Goal: Task Accomplishment & Management: Complete application form

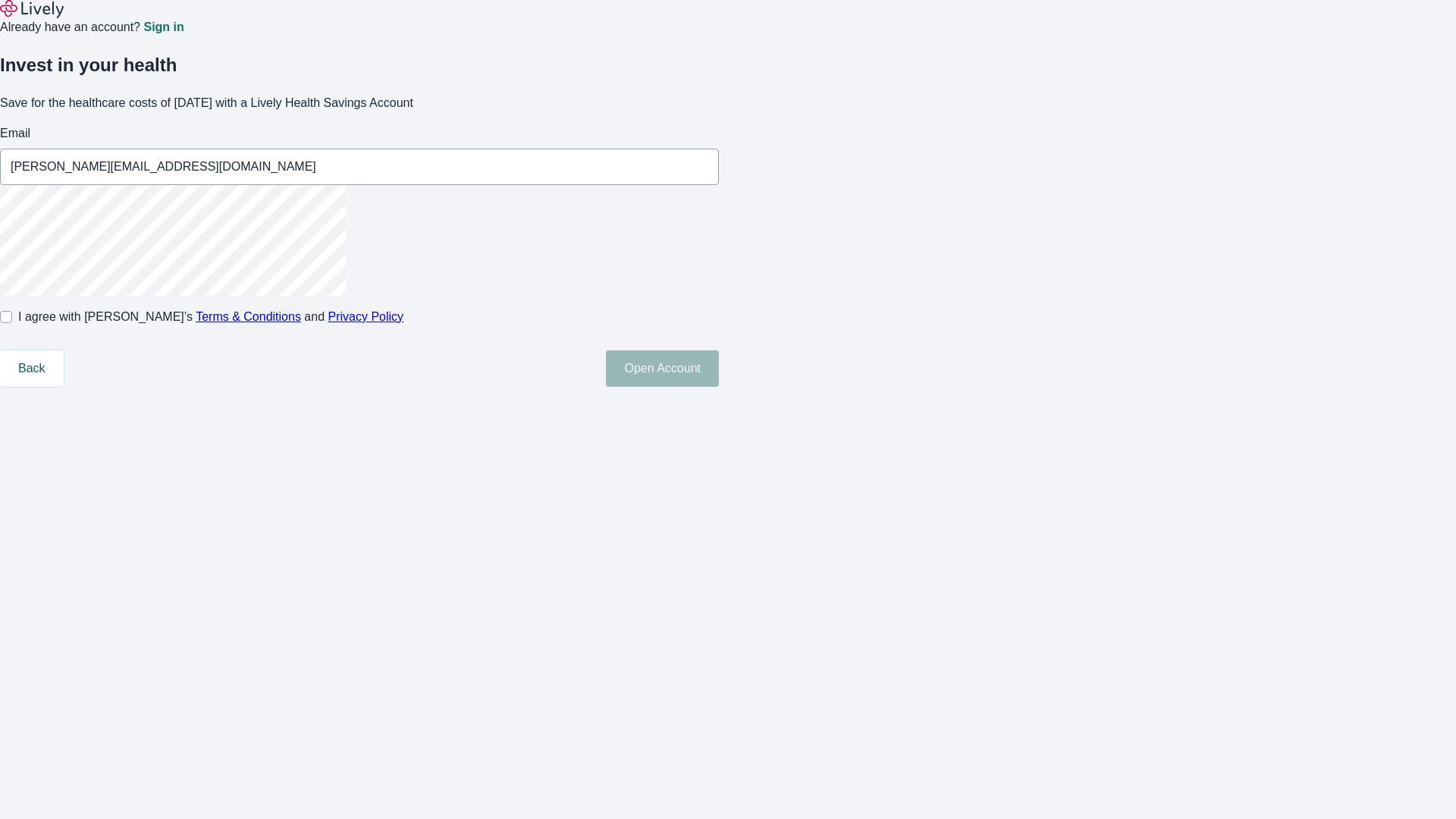
click at [12, 323] on input "I agree with Lively’s Terms & Conditions and Privacy Policy" at bounding box center [6, 317] width 12 height 12
checkbox input "true"
click at [719, 386] on button "Open Account" at bounding box center [662, 368] width 113 height 36
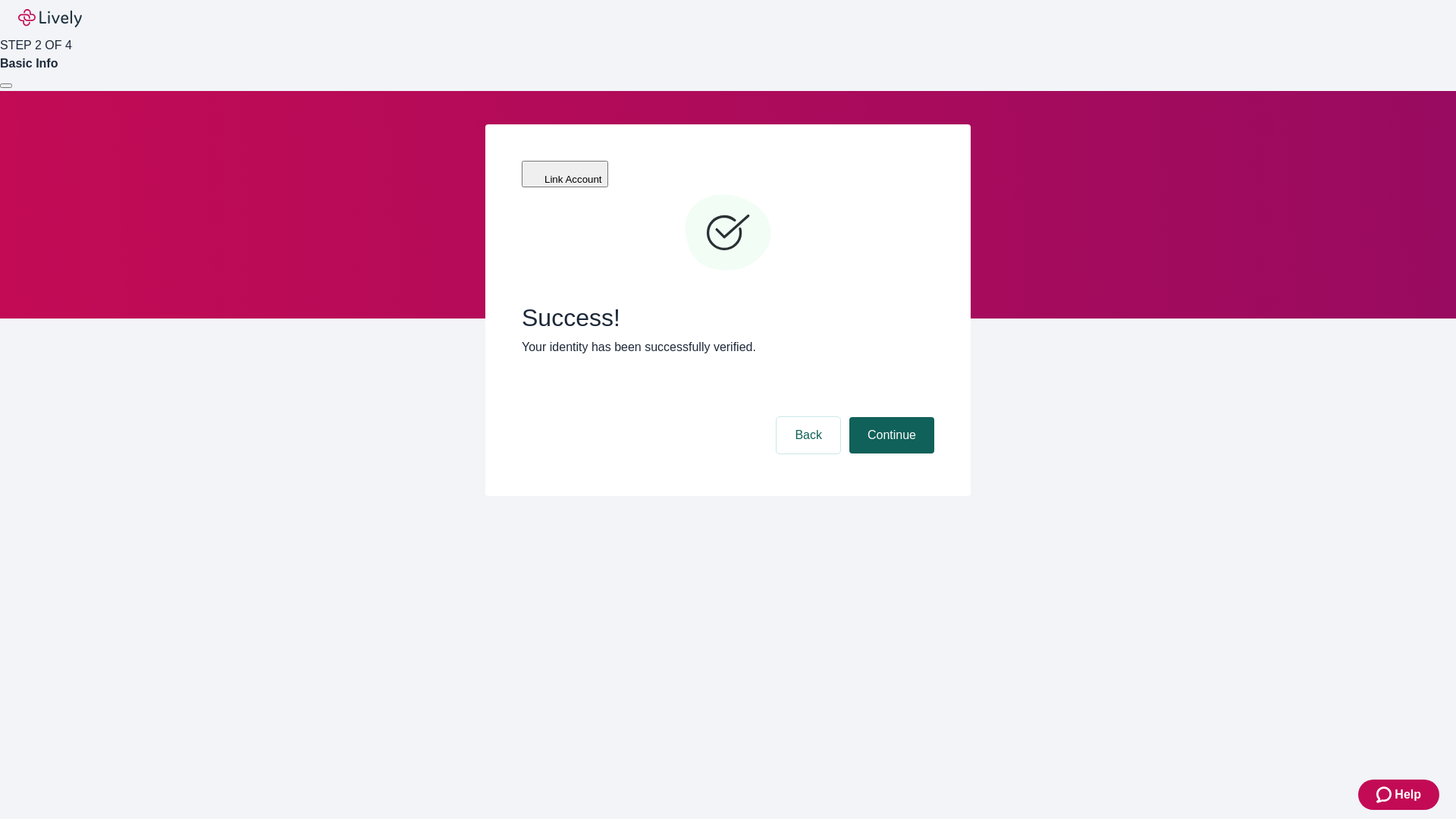
click at [889, 417] on button "Continue" at bounding box center [891, 435] width 85 height 36
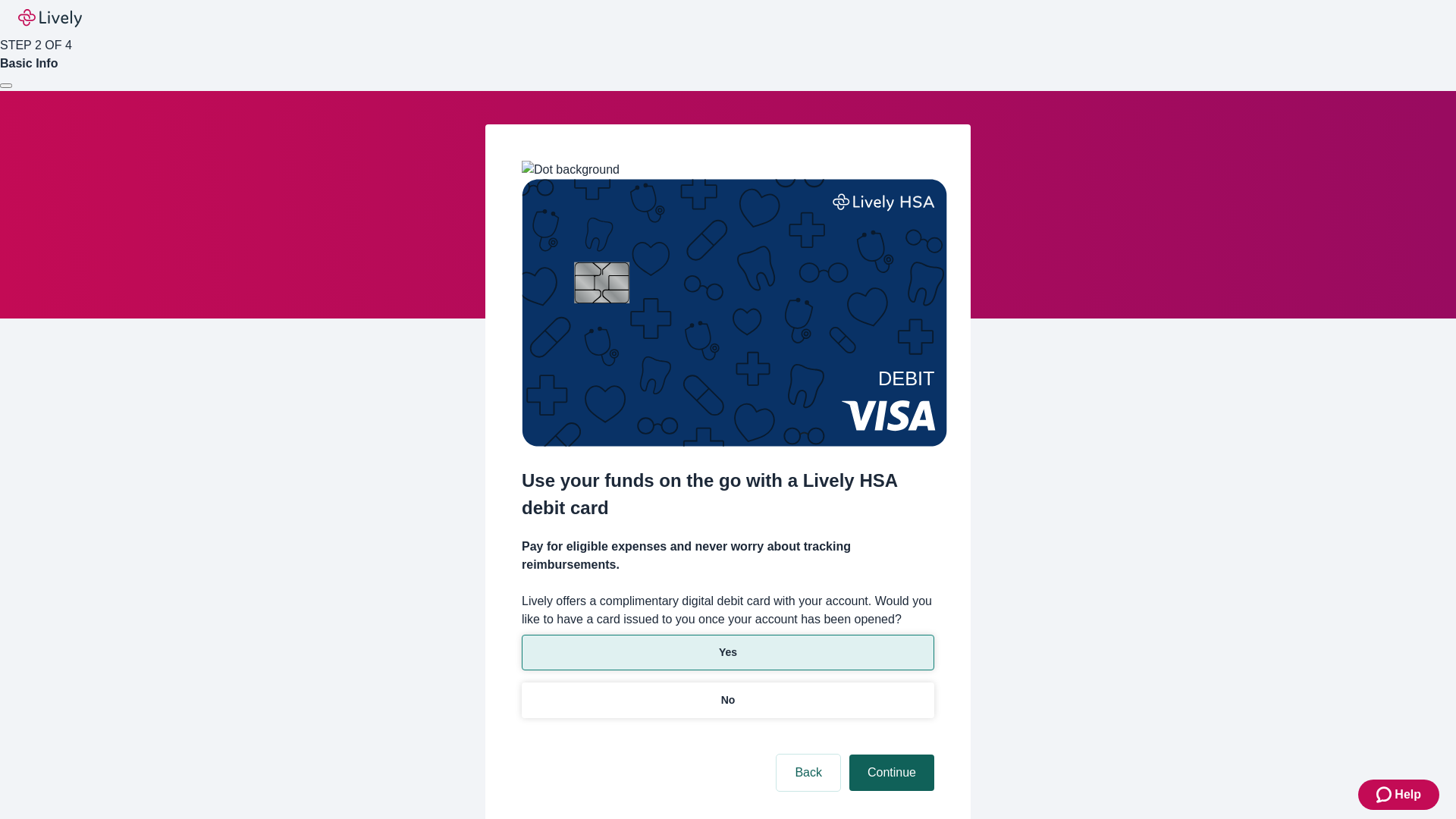
click at [728, 692] on p "No" at bounding box center [728, 700] width 15 height 16
click at [889, 755] on button "Continue" at bounding box center [891, 772] width 85 height 36
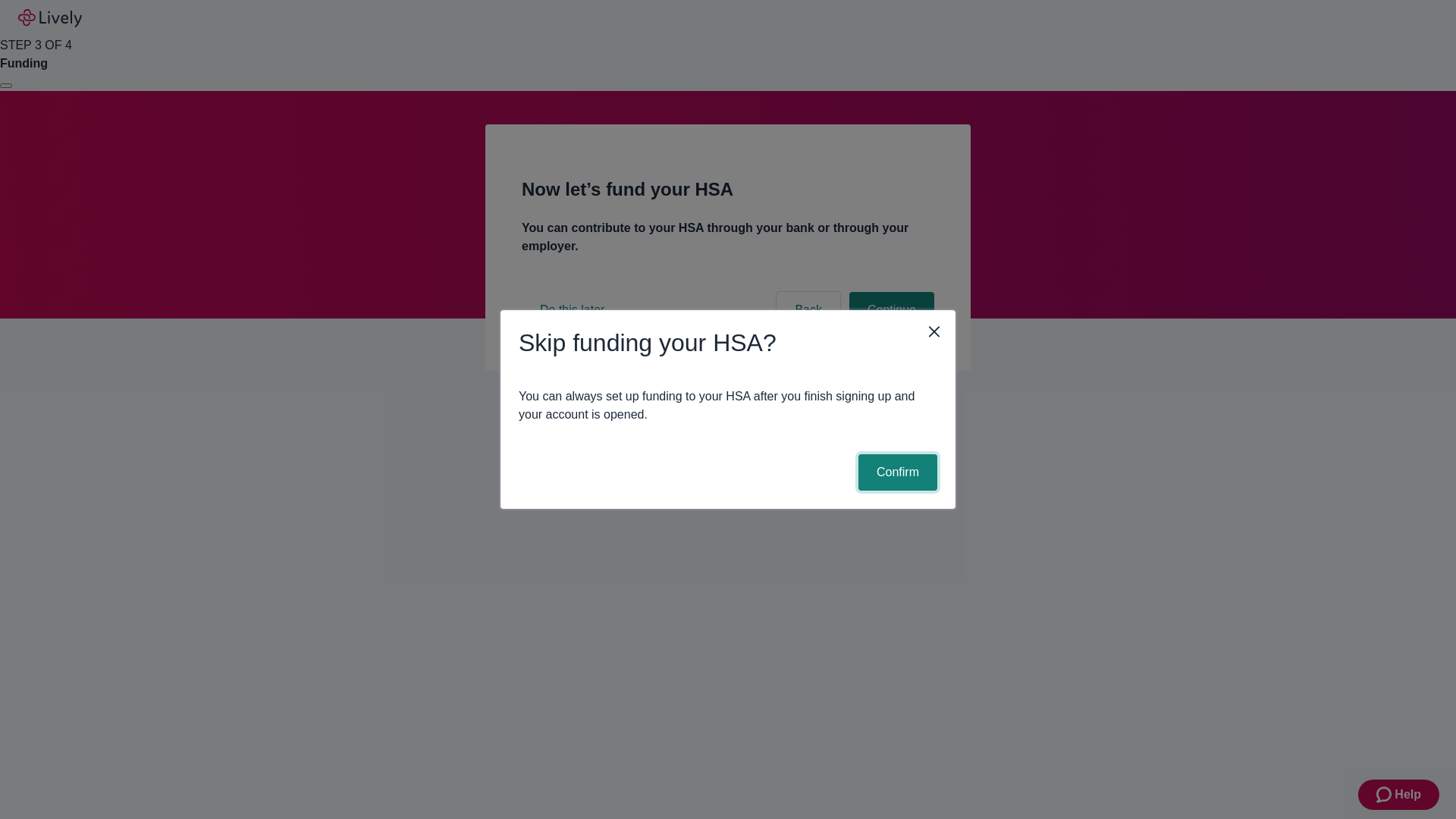
click at [895, 472] on button "Confirm" at bounding box center [897, 472] width 79 height 36
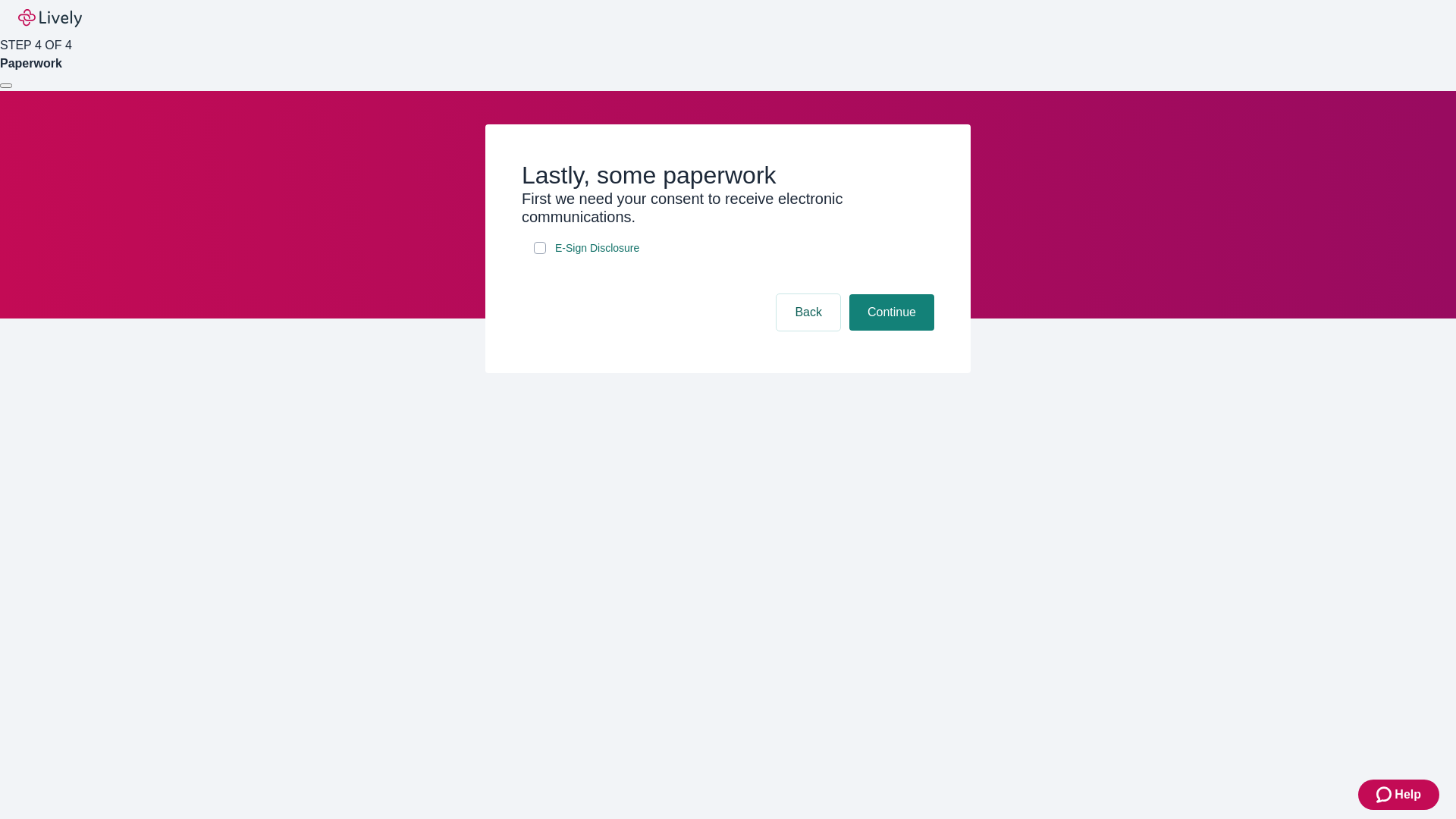
click at [540, 254] on input "E-Sign Disclosure" at bounding box center [539, 248] width 12 height 12
checkbox input "true"
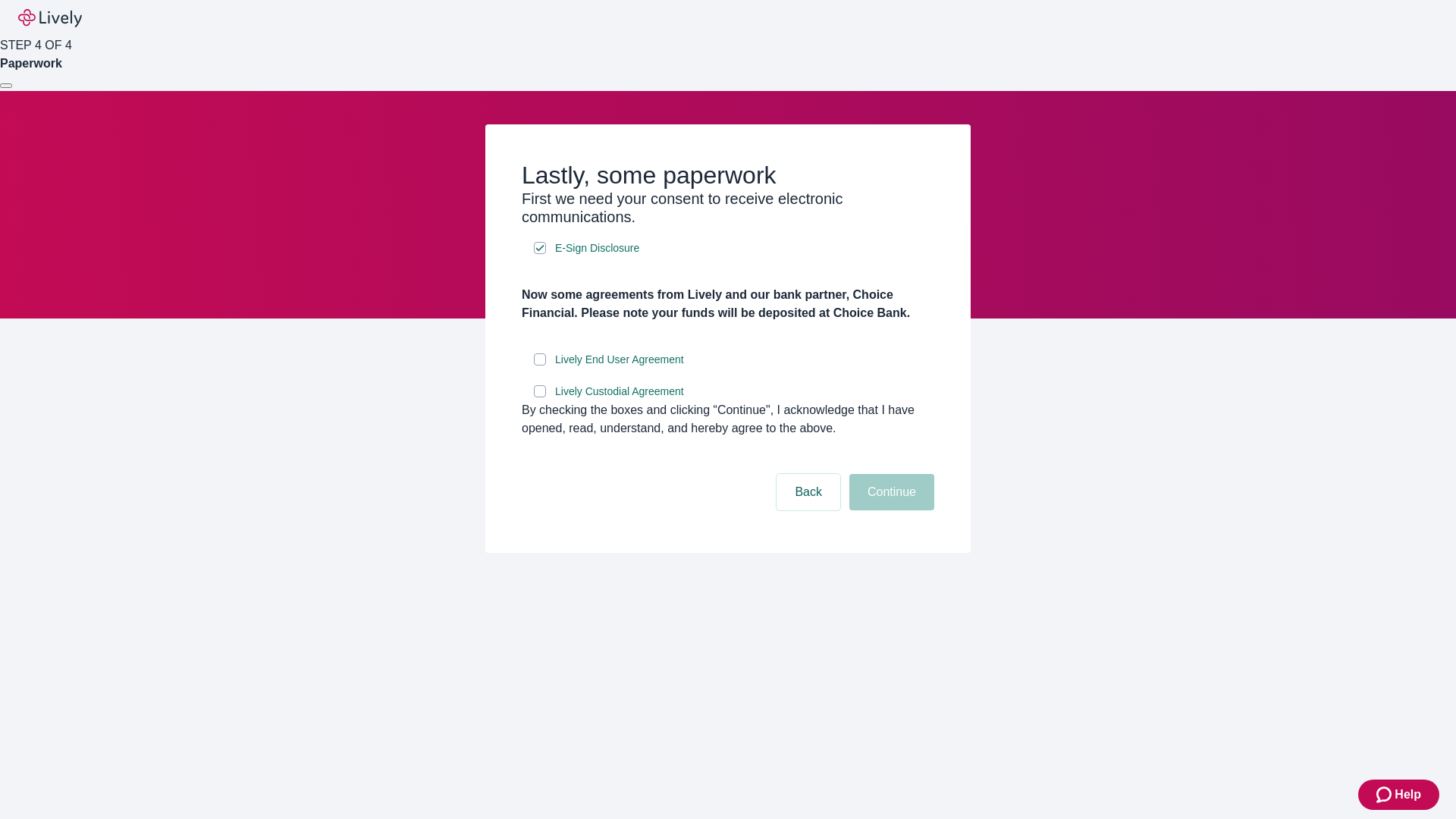
click at [540, 366] on input "Lively End User Agreement" at bounding box center [539, 359] width 12 height 12
checkbox input "true"
click at [540, 397] on input "Lively Custodial Agreement" at bounding box center [539, 391] width 12 height 12
checkbox input "true"
click at [889, 510] on button "Continue" at bounding box center [891, 491] width 85 height 36
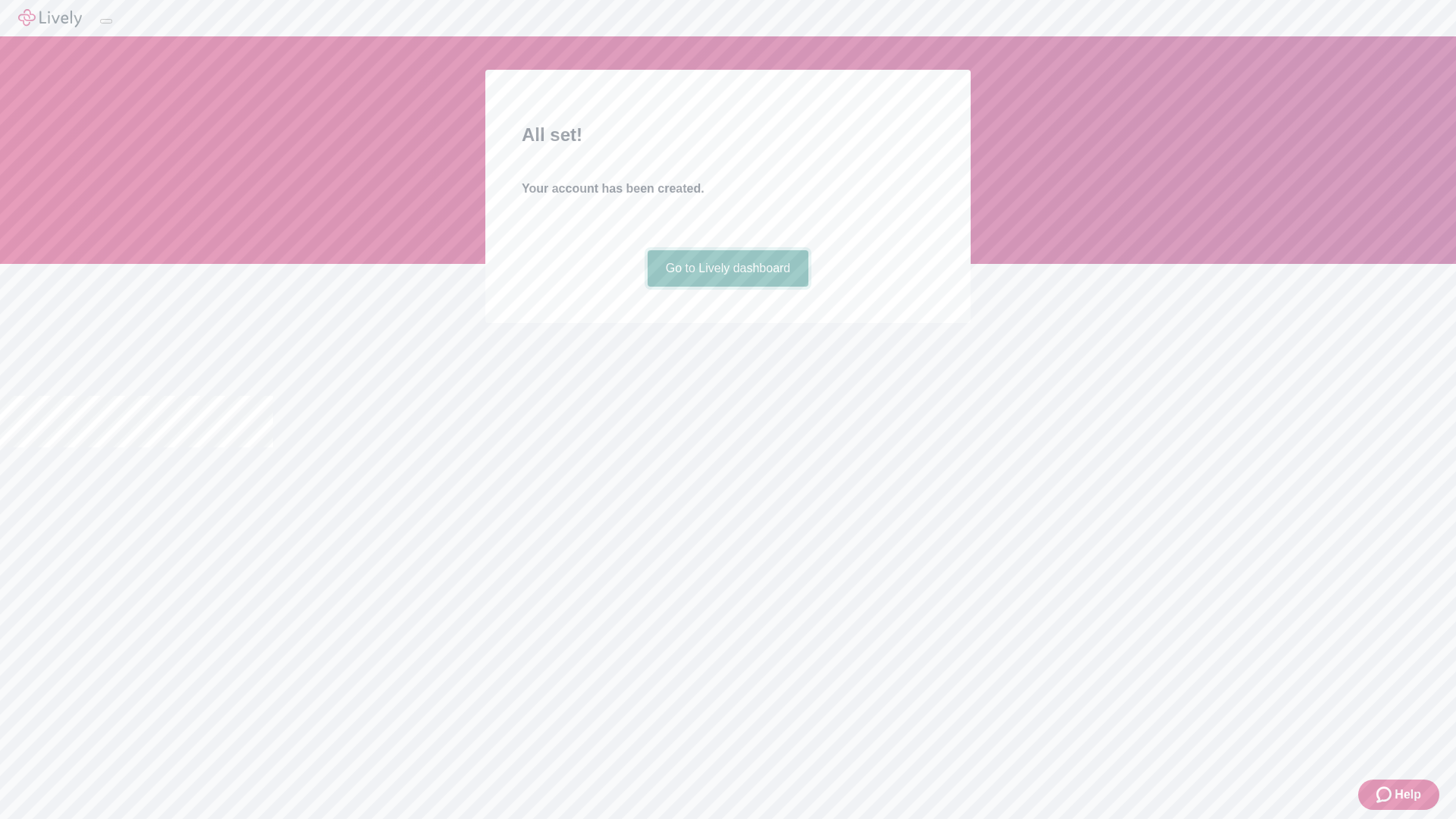
click at [728, 287] on link "Go to Lively dashboard" at bounding box center [728, 268] width 162 height 36
